Goal: Find specific page/section: Find specific page/section

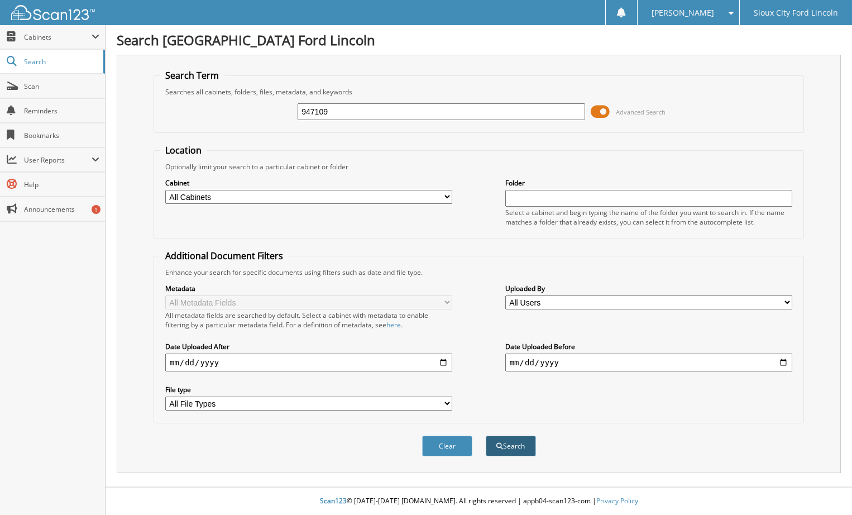
type input "947109"
click at [513, 454] on button "Search" at bounding box center [511, 445] width 50 height 21
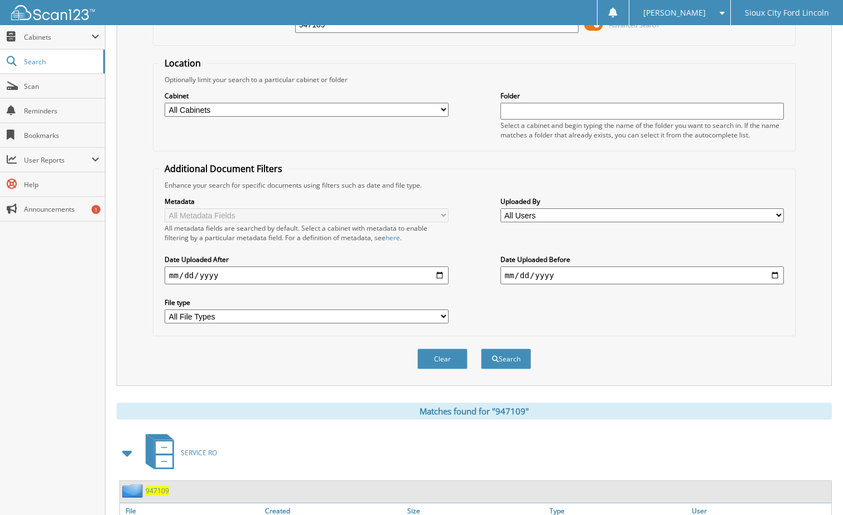
scroll to position [167, 0]
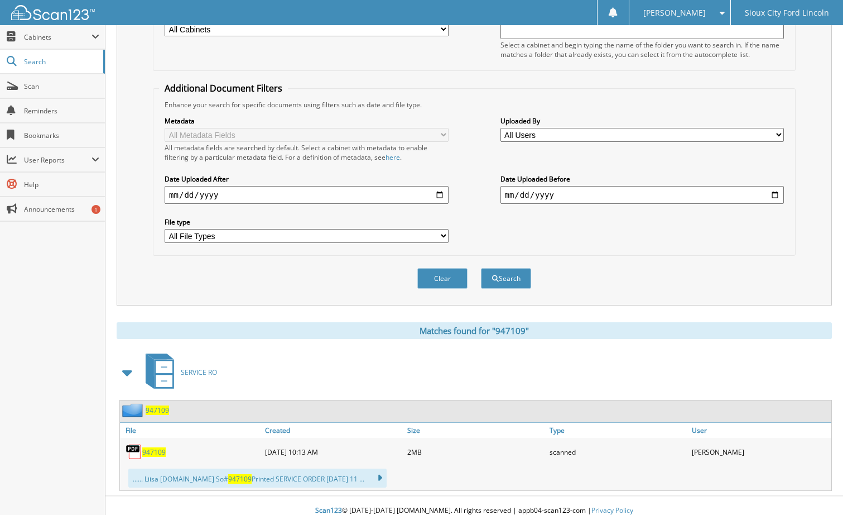
click at [151, 450] on span "947109" at bounding box center [153, 451] width 23 height 9
